Goal: Feedback & Contribution: Contribute content

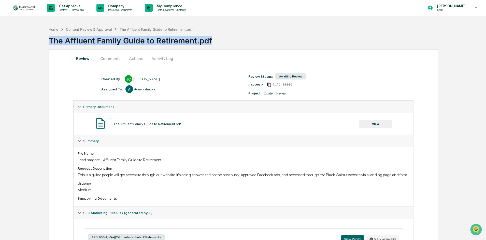
drag, startPoint x: 214, startPoint y: 40, endPoint x: 50, endPoint y: 38, distance: 164.2
click at [50, 38] on div "The Affluent Family Guide to Retirement.pdf" at bounding box center [267, 38] width 437 height 13
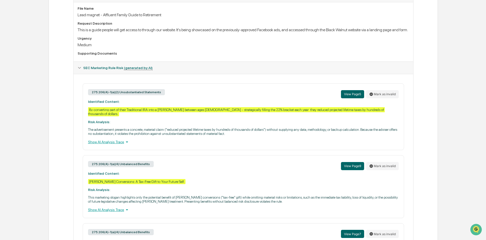
scroll to position [153, 0]
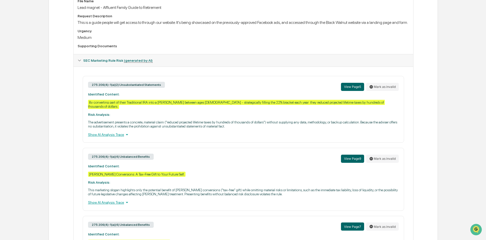
click at [116, 137] on div "Show AI Analysis Trace" at bounding box center [243, 135] width 310 height 6
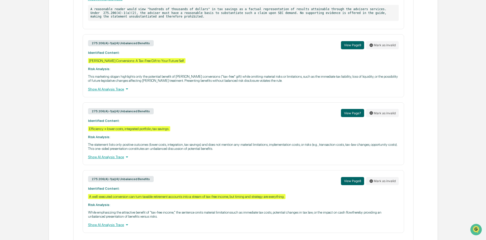
scroll to position [304, 0]
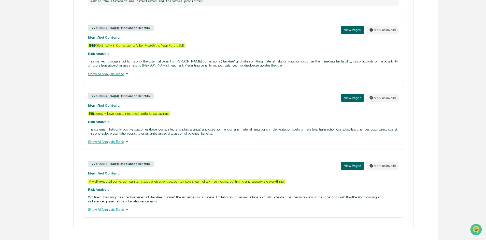
click at [110, 142] on div "Show AI Analysis Trace" at bounding box center [243, 142] width 310 height 6
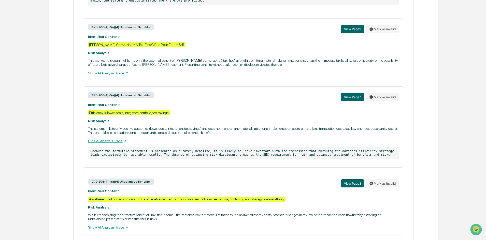
click at [212, 152] on p "Because the formulaic statement is presented as a catchy headline, it is likely…" at bounding box center [243, 153] width 310 height 12
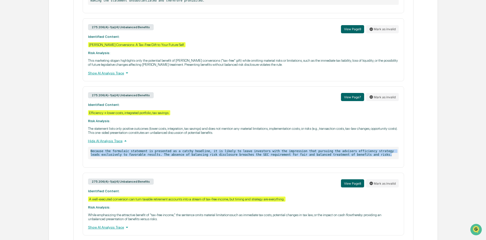
drag, startPoint x: 355, startPoint y: 155, endPoint x: 74, endPoint y: 151, distance: 281.2
click at [74, 151] on div "275.206(4)-1(a)(2) Unsubstantiated Statements View Page 5 Mark as invalid Ident…" at bounding box center [242, 80] width 339 height 330
copy p "Because the formulaic statement is presented as a catchy headline, it is likely…"
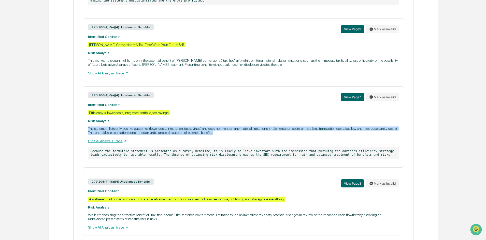
drag, startPoint x: 216, startPoint y: 133, endPoint x: 69, endPoint y: 130, distance: 147.2
click at [69, 130] on div "Review Comments Actions Activity Log Created By: ‎ ‎ JC Joel Crampton Assigned …" at bounding box center [243, 1] width 389 height 513
copy p "The statement lists only positive outcomes (lower costs, integration, tax savin…"
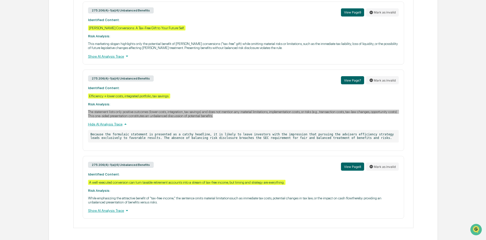
scroll to position [323, 0]
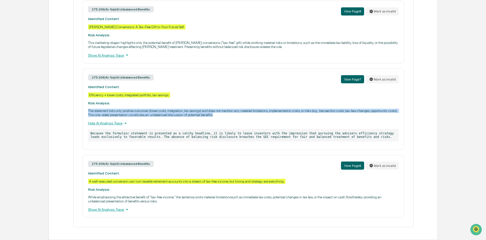
drag, startPoint x: 114, startPoint y: 210, endPoint x: 154, endPoint y: 205, distance: 40.8
click at [114, 210] on div "Show AI Analysis Trace" at bounding box center [243, 210] width 310 height 6
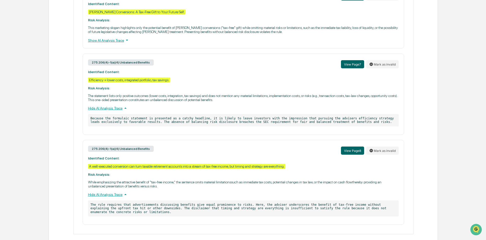
scroll to position [345, 0]
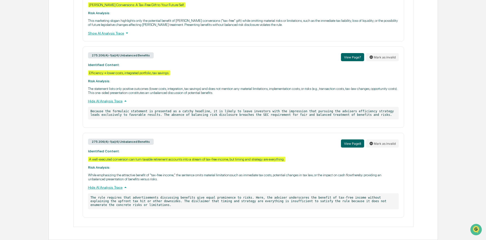
click at [164, 160] on div "A well-executed conversion can turn taxable retirement accounts into a stream o…" at bounding box center [186, 159] width 197 height 5
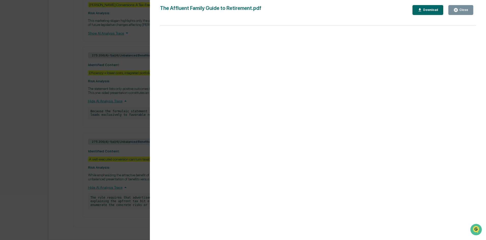
click at [463, 9] on div "Close" at bounding box center [463, 10] width 10 height 4
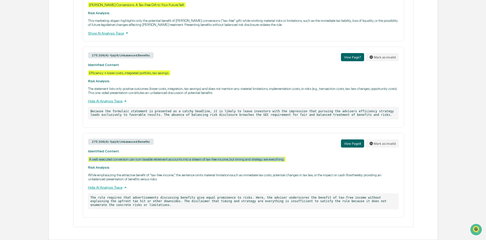
drag, startPoint x: 286, startPoint y: 160, endPoint x: 85, endPoint y: 160, distance: 201.3
click at [85, 160] on div "275.206(4)-1(a)(4) Unbalanced Benefits View Page 8 Mark as invalid Identified C…" at bounding box center [243, 175] width 321 height 85
copy div "A well-executed conversion can turn taxable retirement accounts into a stream o…"
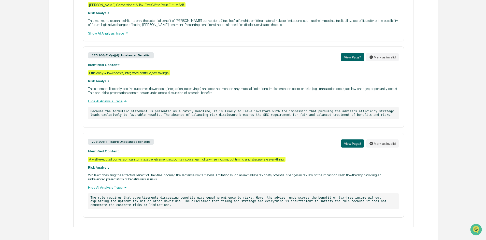
click at [128, 176] on p "While emphasizing the attractive benefit of "tax-free income," the sentence omi…" at bounding box center [243, 177] width 310 height 8
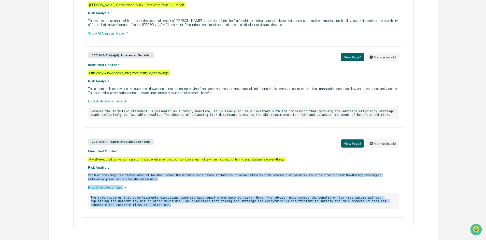
drag, startPoint x: 88, startPoint y: 175, endPoint x: 158, endPoint y: 206, distance: 76.5
click at [158, 206] on div "275.206(4)-1(a)(4) Unbalanced Benefits View Page 8 Mark as invalid Identified C…" at bounding box center [243, 175] width 321 height 85
copy div "While emphasizing the attractive benefit of "tax-free income," the sentence omi…"
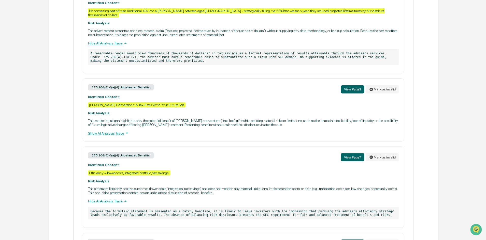
scroll to position [243, 0]
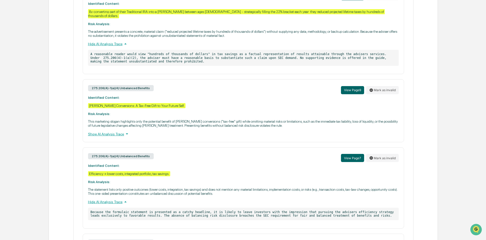
click at [236, 114] on div "275.206(4)-1(a)(4) Unbalanced Benefits View Page 9 Mark as invalid Identified C…" at bounding box center [243, 110] width 321 height 63
click at [107, 135] on div "Show AI Analysis Trace" at bounding box center [243, 134] width 310 height 6
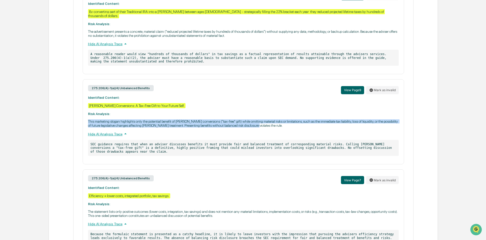
drag, startPoint x: 168, startPoint y: 127, endPoint x: 77, endPoint y: 122, distance: 90.9
click at [78, 122] on div "275.206(4)-1(a)(2) Unsubstantiated Statements View Page 5 Mark as invalid Ident…" at bounding box center [243, 163] width 331 height 356
copy p "This marketing slogan highlights only the potential benefit of [PERSON_NAME] co…"
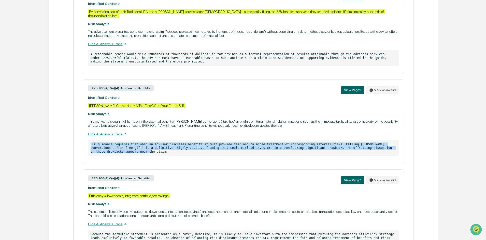
drag, startPoint x: 390, startPoint y: 150, endPoint x: 90, endPoint y: 146, distance: 300.0
click at [90, 146] on p "SEC guidance requires that when an adviser discusses benefits it must provide f…" at bounding box center [243, 148] width 310 height 16
copy p "SEC guidance requires that when an adviser discusses benefits it must provide f…"
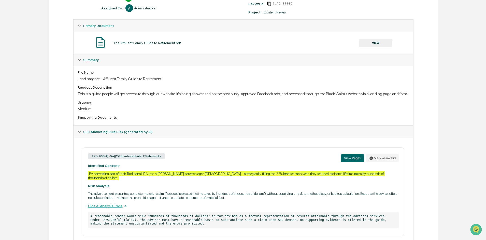
scroll to position [0, 0]
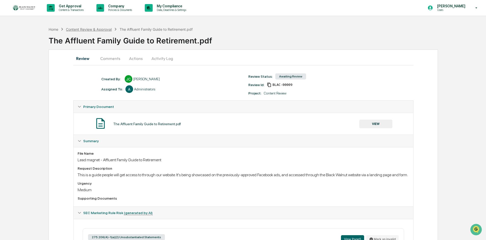
click at [95, 27] on div "Content Review & Approval" at bounding box center [89, 29] width 46 height 4
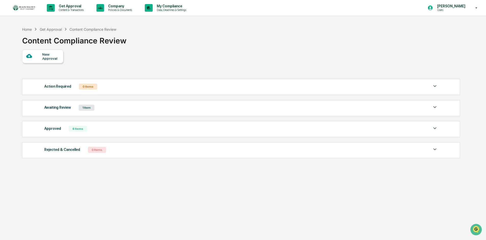
click at [60, 107] on div "Awaiting Review" at bounding box center [57, 107] width 27 height 7
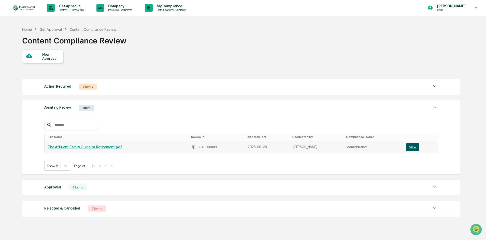
click at [413, 146] on button "View" at bounding box center [412, 147] width 13 height 8
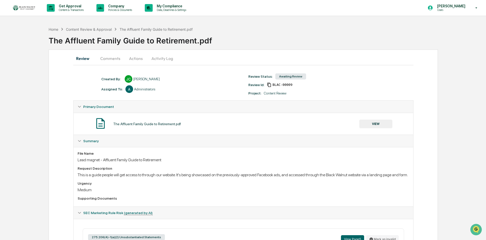
click at [112, 59] on button "Comments" at bounding box center [110, 58] width 28 height 12
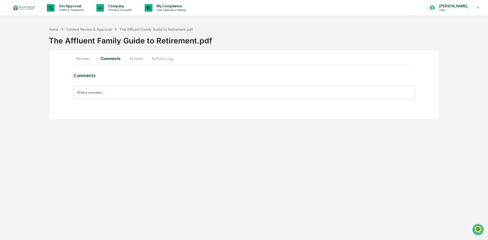
click at [103, 93] on input "Write a comment..." at bounding box center [244, 92] width 342 height 13
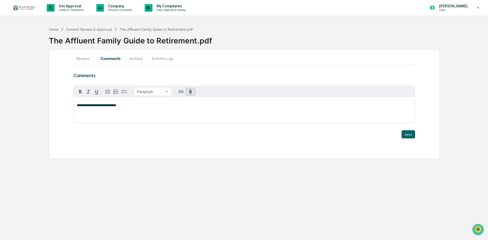
click at [190, 93] on icon "button" at bounding box center [190, 91] width 5 height 5
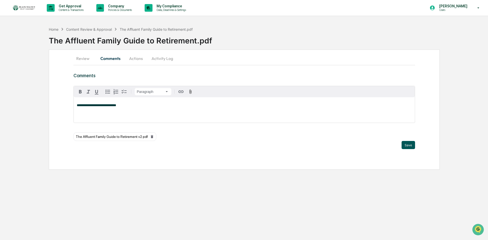
click at [414, 146] on button "Save" at bounding box center [408, 145] width 13 height 8
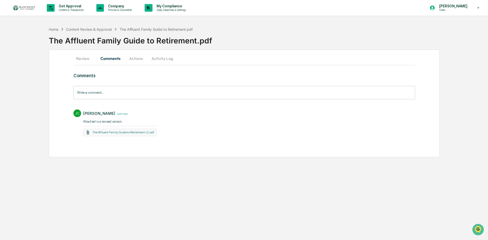
click at [130, 58] on button "Actions" at bounding box center [136, 58] width 23 height 12
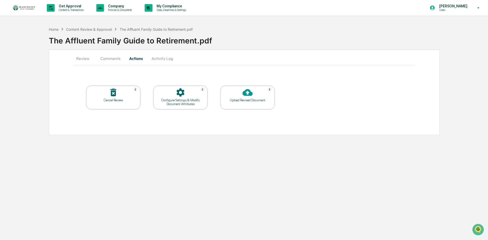
click at [248, 99] on div "Upload Revised Document" at bounding box center [248, 100] width 46 height 4
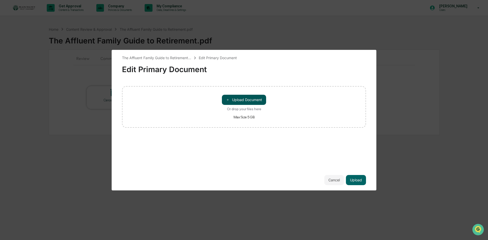
click at [248, 99] on button "＋ Upload Document" at bounding box center [244, 100] width 44 height 10
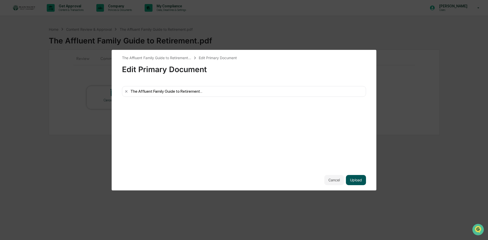
click at [354, 181] on button "Upload" at bounding box center [356, 180] width 20 height 10
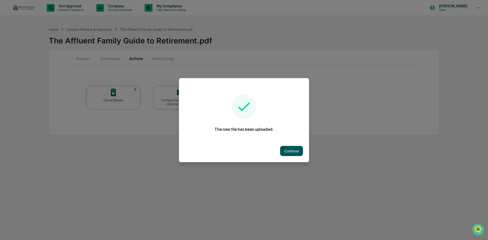
click at [295, 149] on button "Continue" at bounding box center [291, 151] width 23 height 10
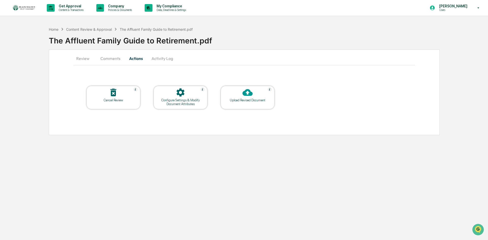
click at [110, 58] on button "Comments" at bounding box center [110, 58] width 28 height 12
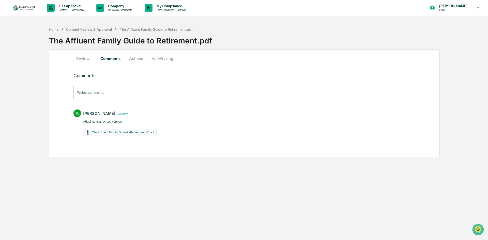
click at [141, 57] on button "Actions" at bounding box center [136, 58] width 23 height 12
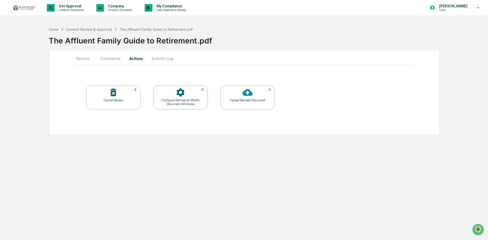
click at [165, 57] on button "Activity Log" at bounding box center [162, 58] width 30 height 12
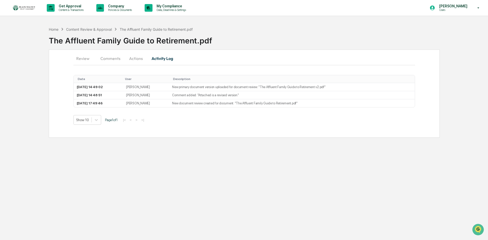
click at [82, 61] on button "Review" at bounding box center [84, 58] width 23 height 12
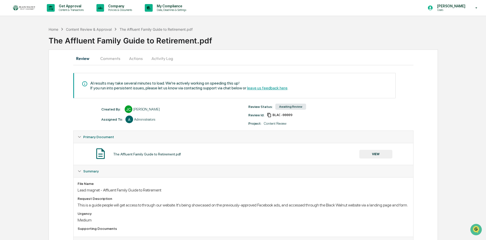
click at [79, 134] on div "Primary Document" at bounding box center [242, 137] width 339 height 12
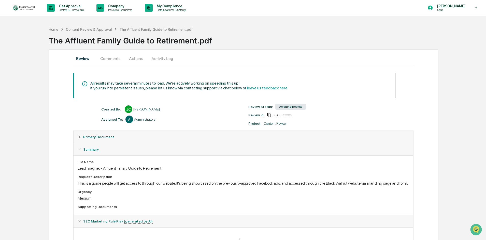
click at [79, 148] on icon at bounding box center [80, 150] width 4 height 4
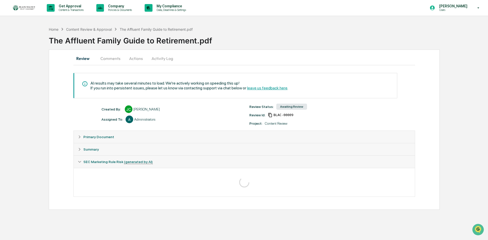
click at [80, 162] on icon at bounding box center [80, 162] width 4 height 4
